Goal: Task Accomplishment & Management: Manage account settings

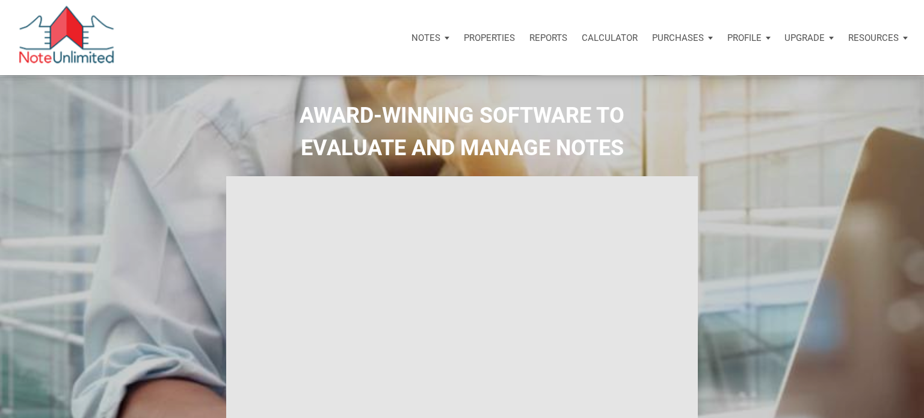
select select
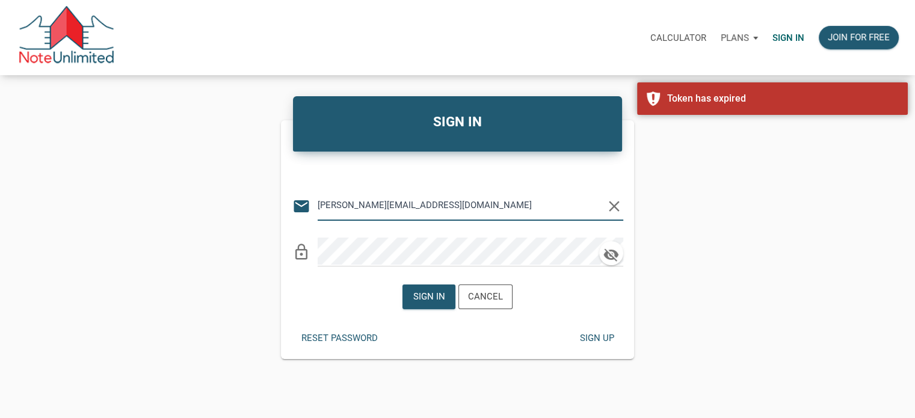
click at [496, 208] on input "[PERSON_NAME][EMAIL_ADDRESS][DOMAIN_NAME]" at bounding box center [461, 205] width 287 height 27
type input "[EMAIL_ADDRESS][DOMAIN_NAME]"
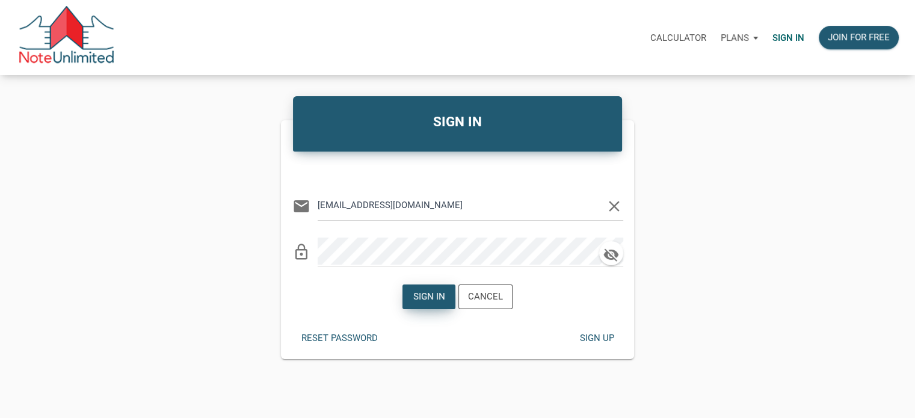
click at [420, 295] on div "Sign in" at bounding box center [429, 297] width 32 height 14
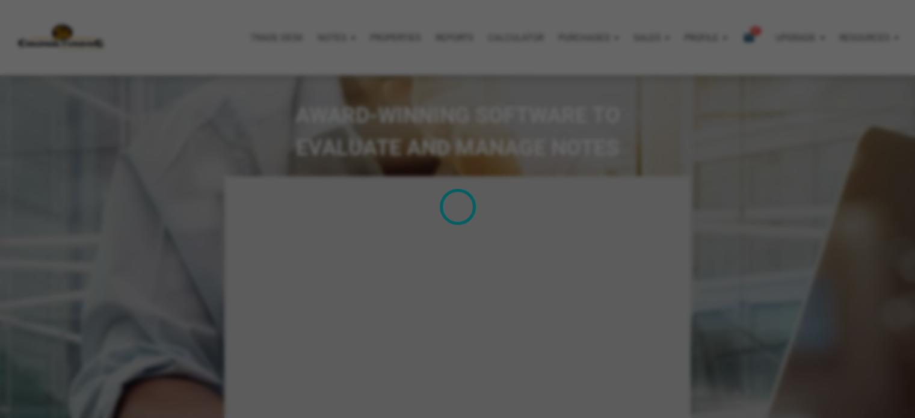
type input "Introduction to new features"
select select
